Goal: Transaction & Acquisition: Purchase product/service

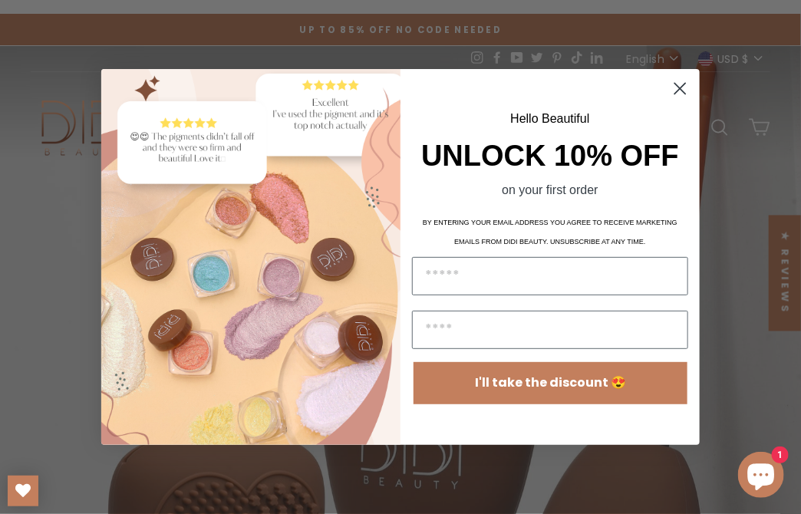
click at [117, 85] on circle "Close dialog" at bounding box center [680, 88] width 25 height 25
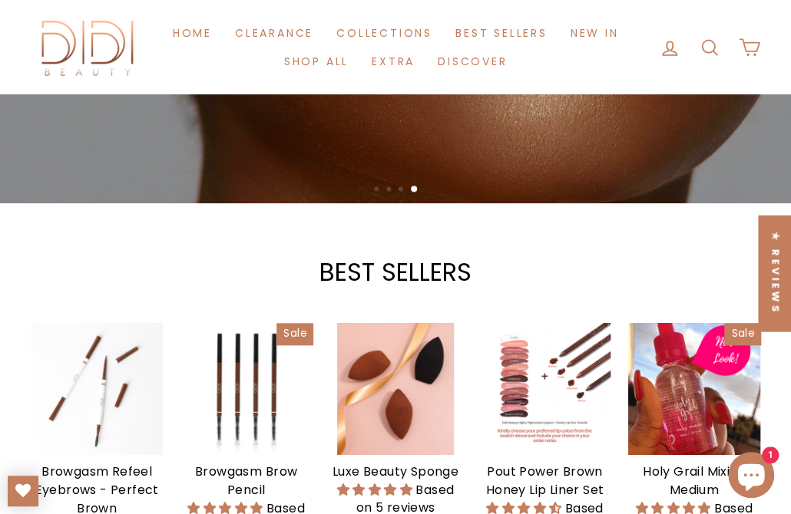
scroll to position [665, 0]
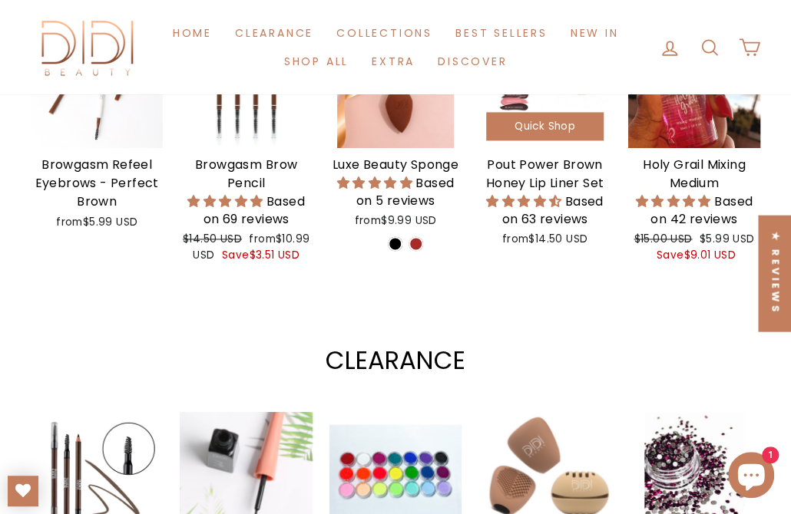
click at [117, 131] on div "Pout Power Brown Honey Lip Liner Set" at bounding box center [544, 174] width 132 height 37
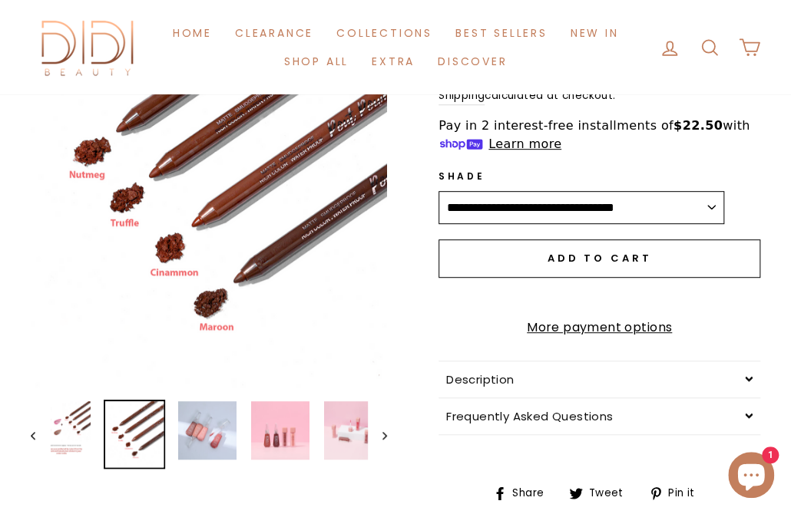
click at [613, 338] on link "More payment options" at bounding box center [599, 328] width 322 height 20
click at [619, 338] on link "More payment options" at bounding box center [599, 328] width 322 height 20
